Goal: Leave review/rating: Share an evaluation or opinion about a product, service, or content

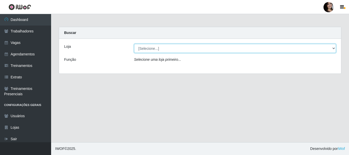
click at [240, 47] on select "[Selecione...] SuperFácil Atacado - [PERSON_NAME]" at bounding box center [235, 48] width 202 height 9
select select "399"
click at [134, 44] on select "[Selecione...] SuperFácil Atacado - [PERSON_NAME]" at bounding box center [235, 48] width 202 height 9
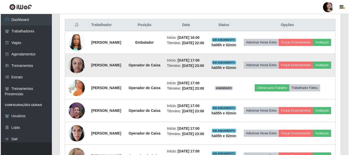
scroll to position [204, 0]
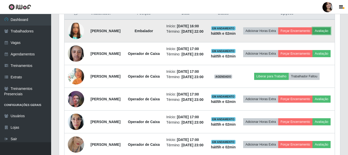
click at [312, 34] on button "Avaliação" at bounding box center [321, 30] width 18 height 7
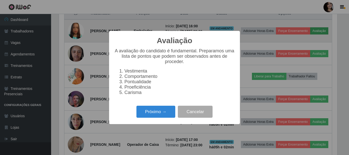
scroll to position [106, 278]
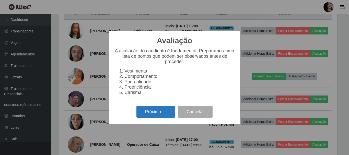
click at [155, 114] on button "Próximo →" at bounding box center [155, 112] width 39 height 12
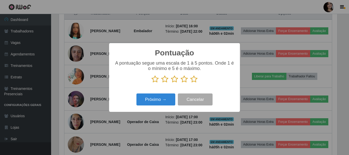
click at [191, 80] on icon at bounding box center [193, 79] width 7 height 8
click at [190, 83] on input "radio" at bounding box center [190, 83] width 0 height 0
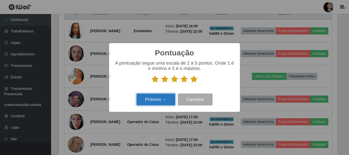
click at [169, 96] on button "Próximo →" at bounding box center [155, 99] width 39 height 12
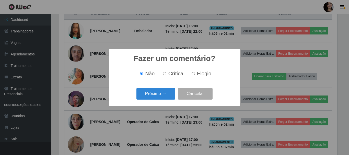
click at [194, 73] on input "Elogio" at bounding box center [193, 73] width 3 height 3
radio input "true"
click at [164, 94] on button "Próximo →" at bounding box center [155, 94] width 39 height 12
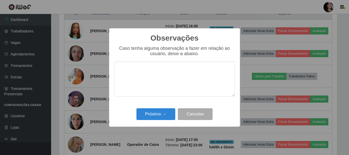
click at [174, 68] on textarea at bounding box center [174, 79] width 121 height 35
type textarea "pontual"
click at [170, 112] on button "Próximo →" at bounding box center [155, 114] width 39 height 12
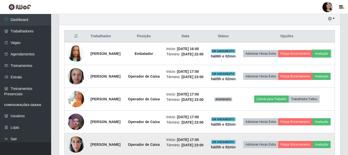
scroll to position [179, 0]
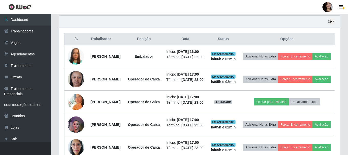
click at [335, 63] on div "Trabalhador Posição Data Status Opções [PERSON_NAME] da Costa Embalador Início:…" at bounding box center [199, 107] width 281 height 159
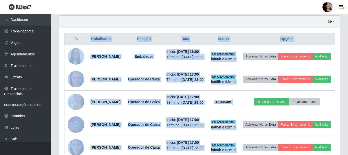
click at [335, 63] on div "Trabalhador Posição Data Status Opções [PERSON_NAME] da Costa Embalador Início:…" at bounding box center [199, 107] width 281 height 159
click at [344, 53] on div "Carregando... Buscar Recarregando em 4 segundos... Loja [Selecione...] SuperFác…" at bounding box center [199, 20] width 297 height 345
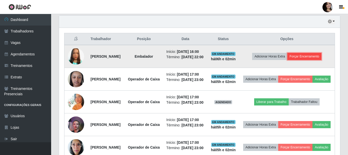
click at [321, 60] on button "Forçar Encerramento" at bounding box center [304, 56] width 34 height 7
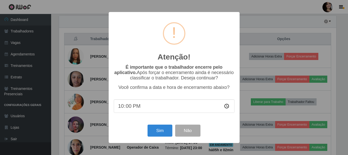
scroll to position [106, 278]
click at [168, 133] on button "Sim" at bounding box center [160, 131] width 25 height 12
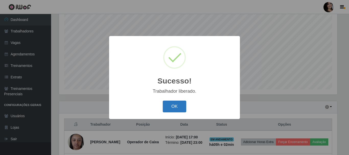
click at [177, 105] on button "OK" at bounding box center [175, 107] width 24 height 12
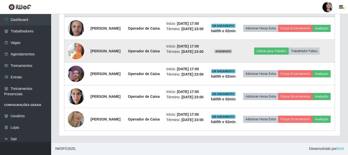
scroll to position [253, 0]
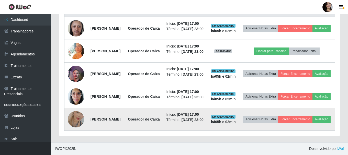
click at [81, 118] on img at bounding box center [76, 119] width 16 height 29
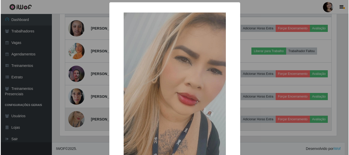
scroll to position [106, 278]
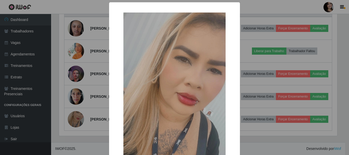
click at [310, 22] on div "× OK Cancel" at bounding box center [174, 77] width 349 height 155
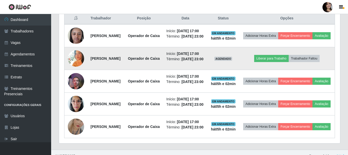
scroll to position [0, 0]
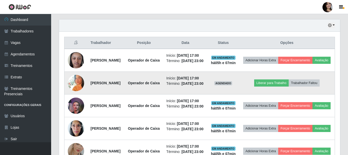
click at [79, 91] on img at bounding box center [76, 83] width 16 height 16
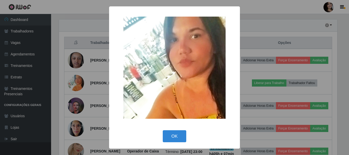
click at [265, 90] on div "× OK Cancel" at bounding box center [174, 77] width 349 height 155
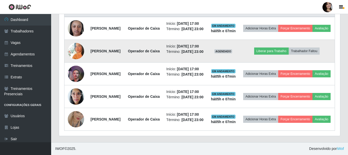
scroll to position [252, 0]
click at [319, 48] on button "Trabalhador Faltou" at bounding box center [303, 51] width 31 height 7
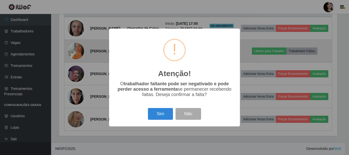
scroll to position [106, 278]
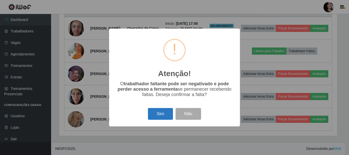
click at [157, 120] on button "Sim" at bounding box center [160, 114] width 25 height 12
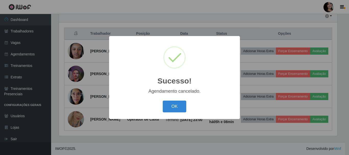
scroll to position [221, 0]
click at [179, 108] on button "OK" at bounding box center [175, 107] width 24 height 12
